Goal: Task Accomplishment & Management: Manage account settings

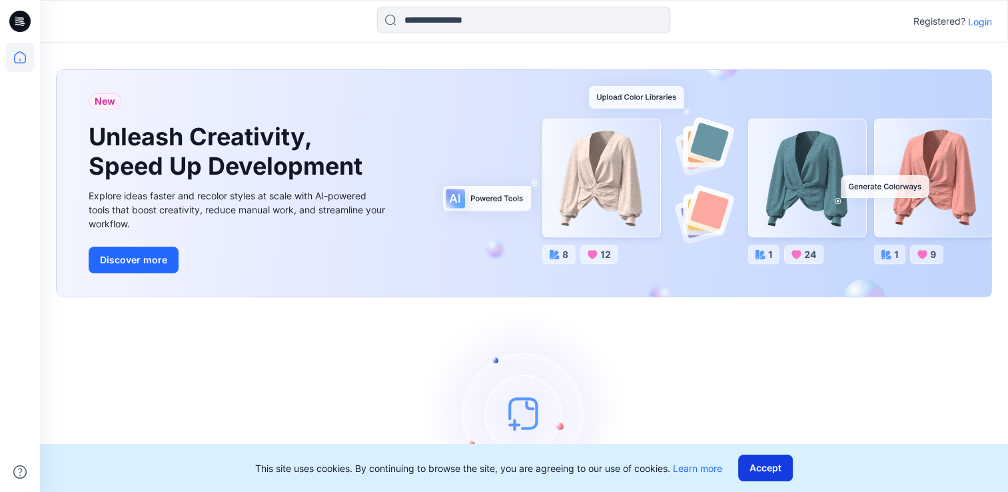
click at [784, 476] on button "Accept" at bounding box center [766, 468] width 55 height 27
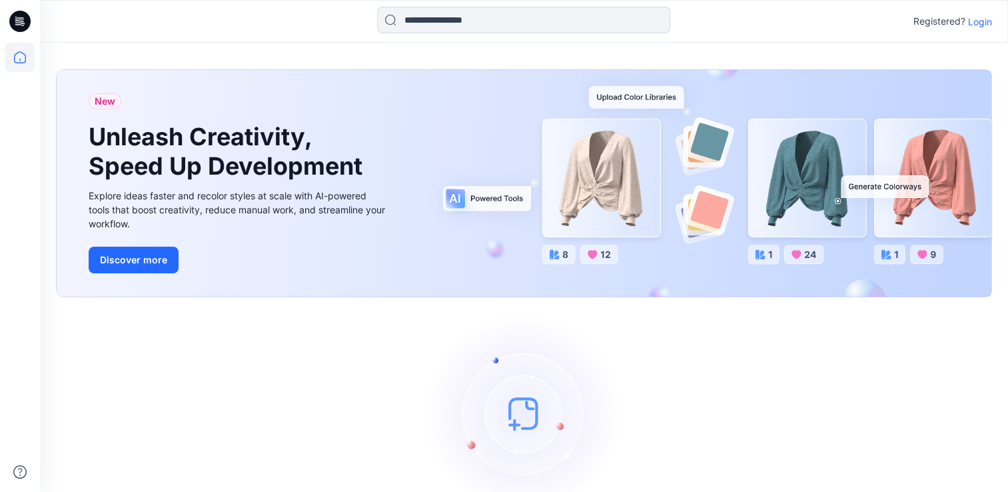
click at [977, 25] on p "Login" at bounding box center [980, 22] width 24 height 14
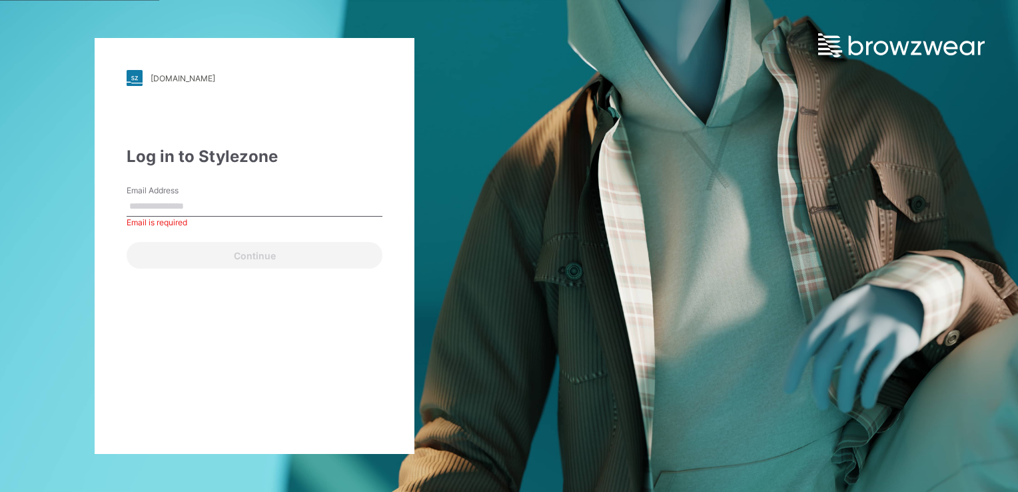
click at [285, 199] on input "Email Address" at bounding box center [255, 207] width 256 height 20
type input "**********"
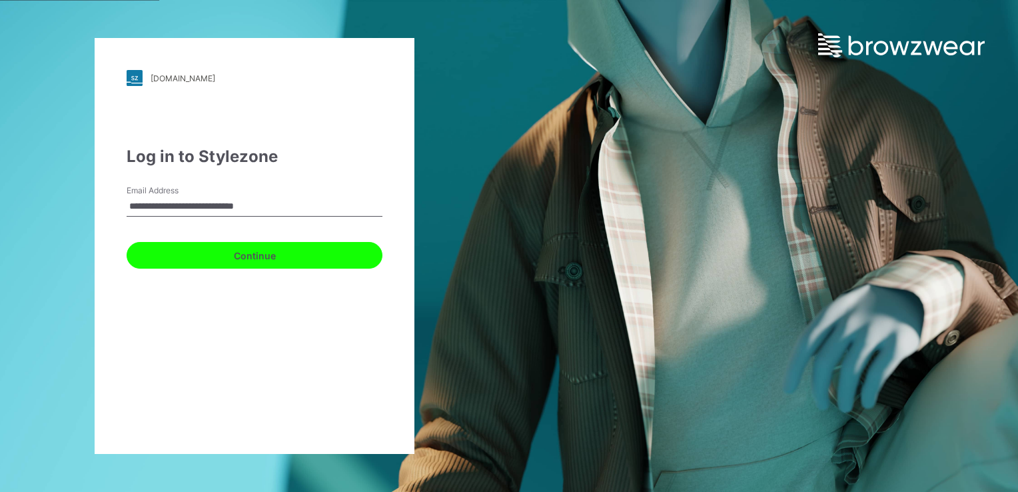
click at [262, 256] on button "Continue" at bounding box center [255, 255] width 256 height 27
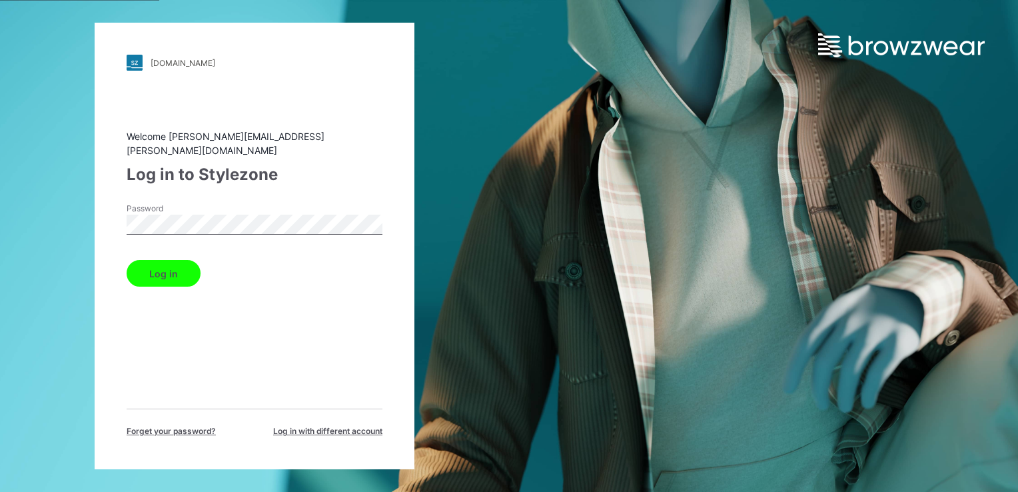
click at [168, 272] on button "Log in" at bounding box center [164, 273] width 74 height 27
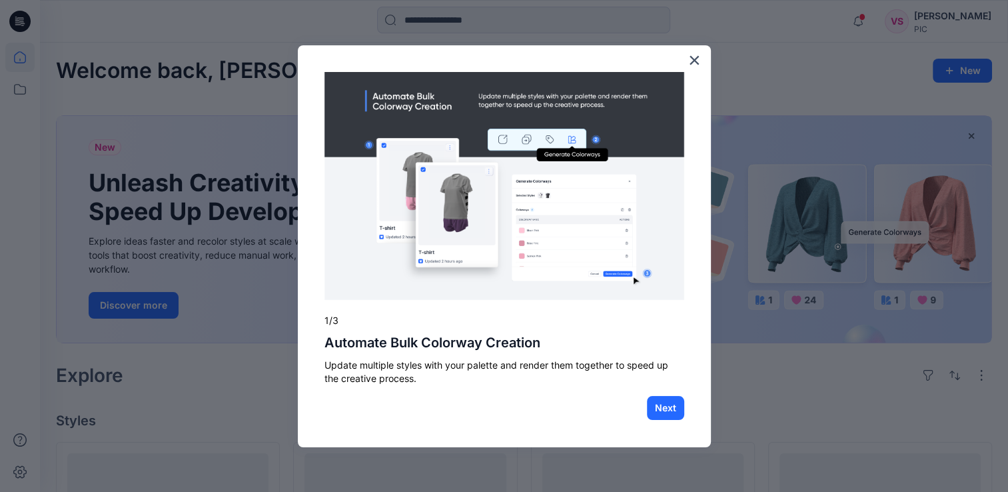
click at [699, 59] on button "×" at bounding box center [695, 59] width 13 height 21
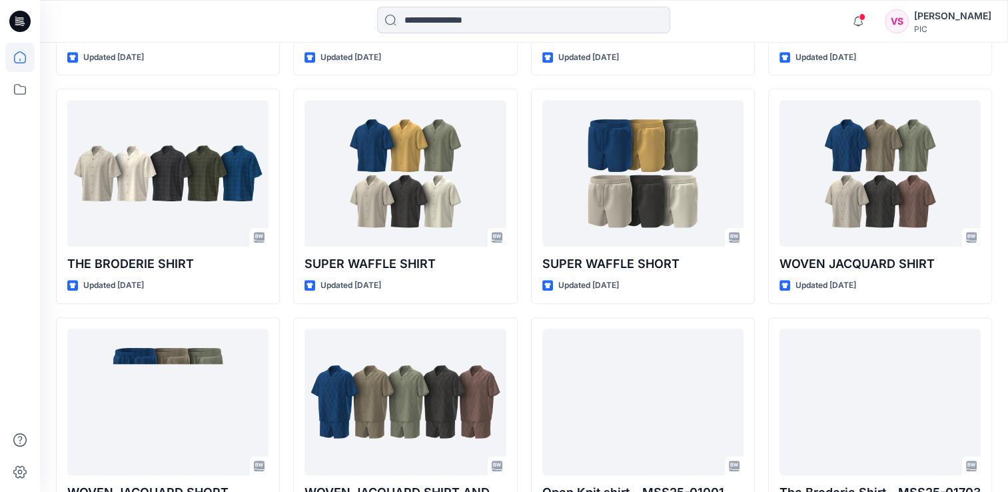
scroll to position [587, 0]
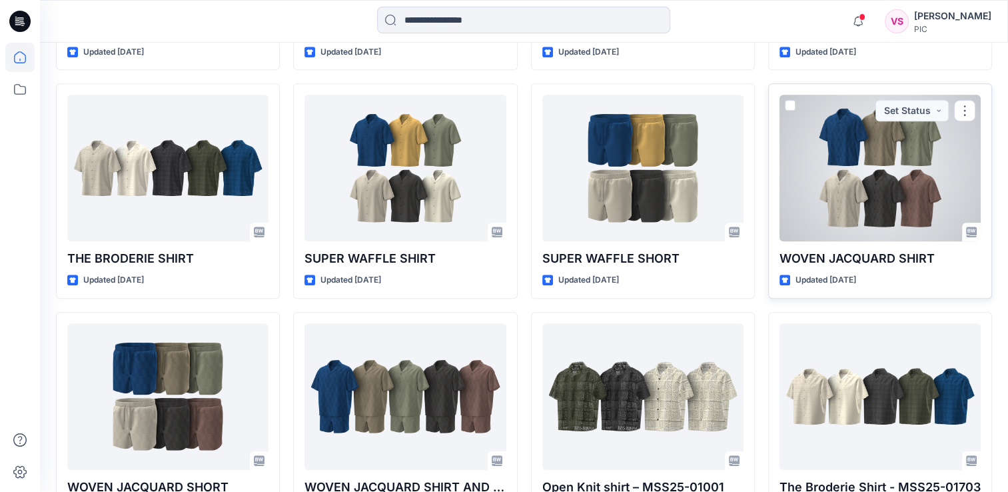
click at [897, 196] on div at bounding box center [880, 168] width 201 height 147
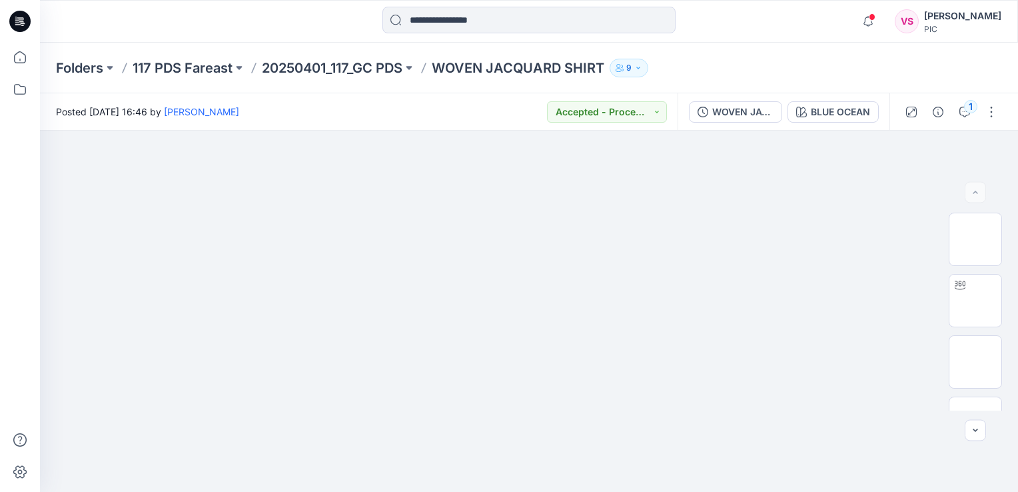
click at [602, 65] on p "WOVEN JACQUARD SHIRT" at bounding box center [518, 68] width 173 height 19
